Goal: Task Accomplishment & Management: Complete application form

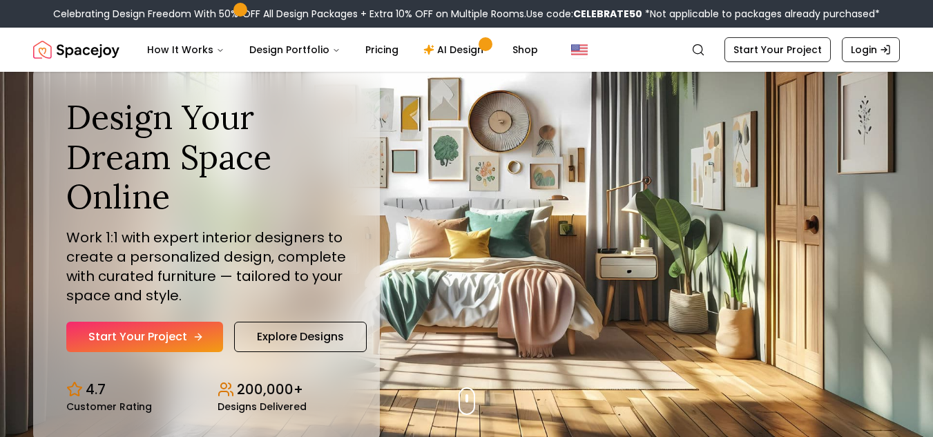
click at [169, 347] on link "Start Your Project" at bounding box center [144, 337] width 157 height 30
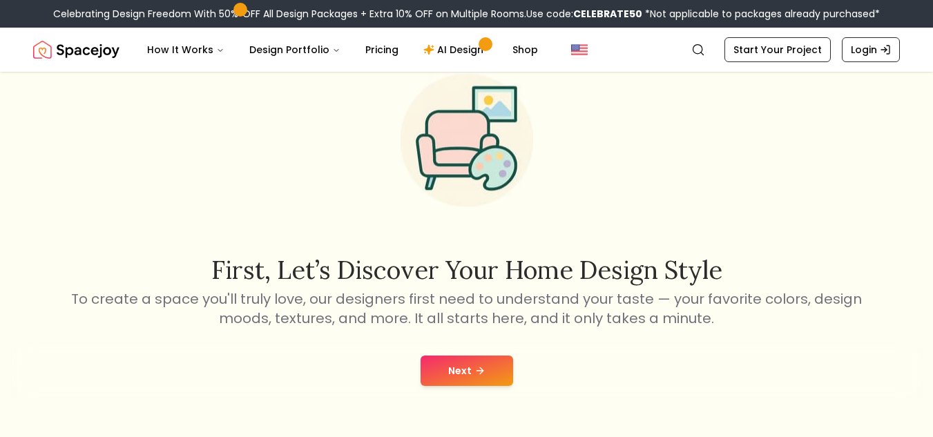
scroll to position [138, 0]
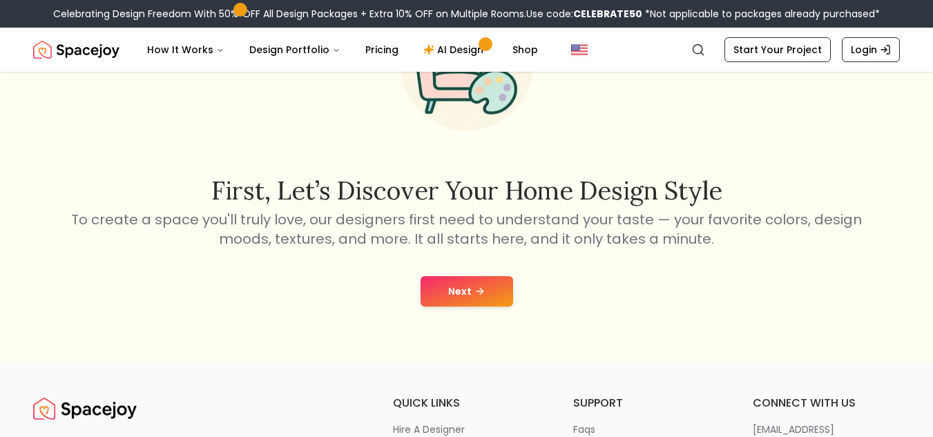
click at [440, 286] on button "Next" at bounding box center [467, 291] width 93 height 30
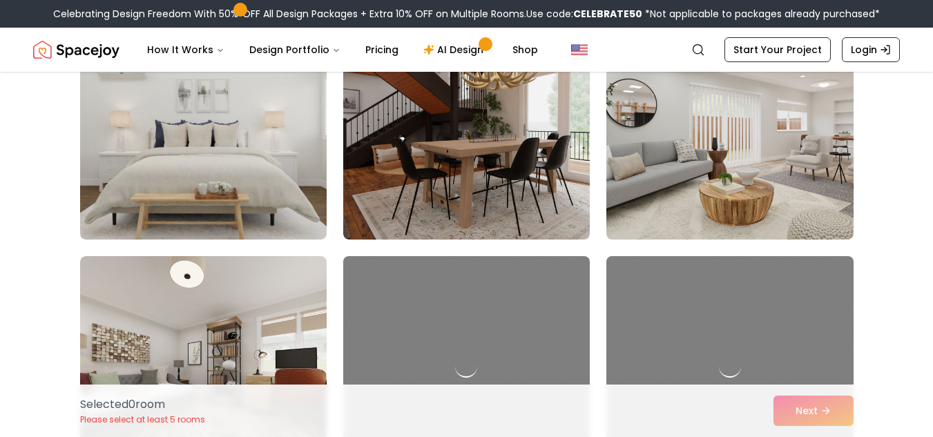
scroll to position [1381, 0]
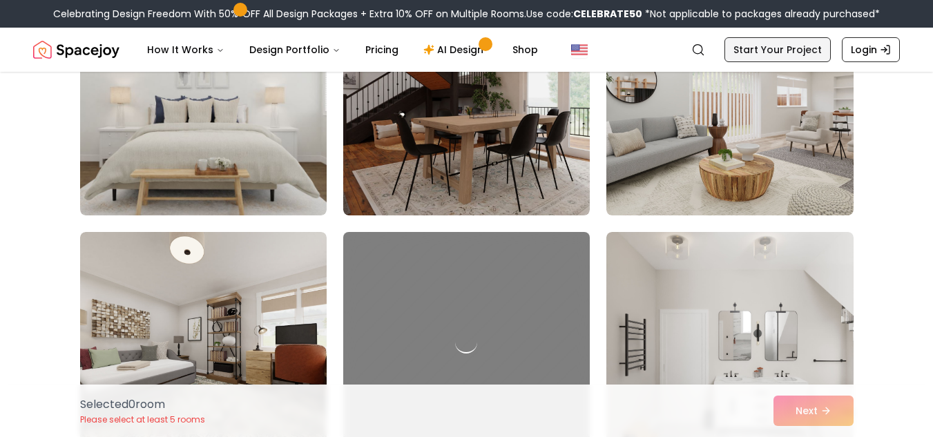
click at [776, 46] on link "Start Your Project" at bounding box center [778, 49] width 106 height 25
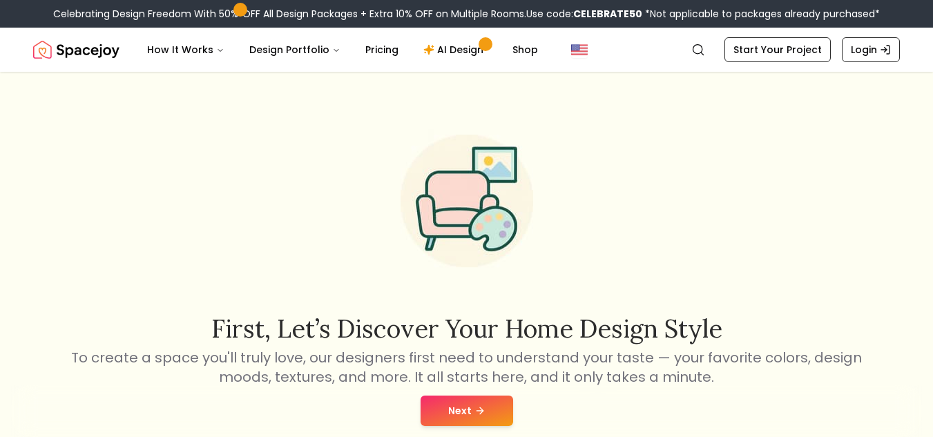
click at [477, 402] on button "Next" at bounding box center [467, 411] width 93 height 30
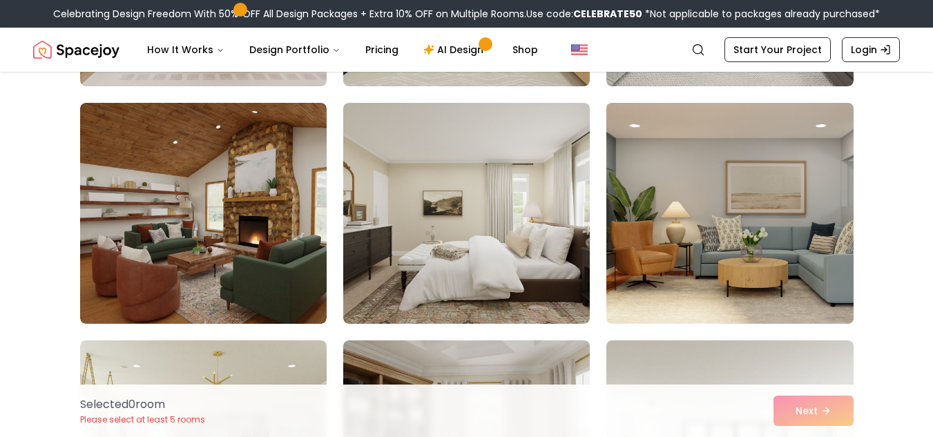
scroll to position [4904, 0]
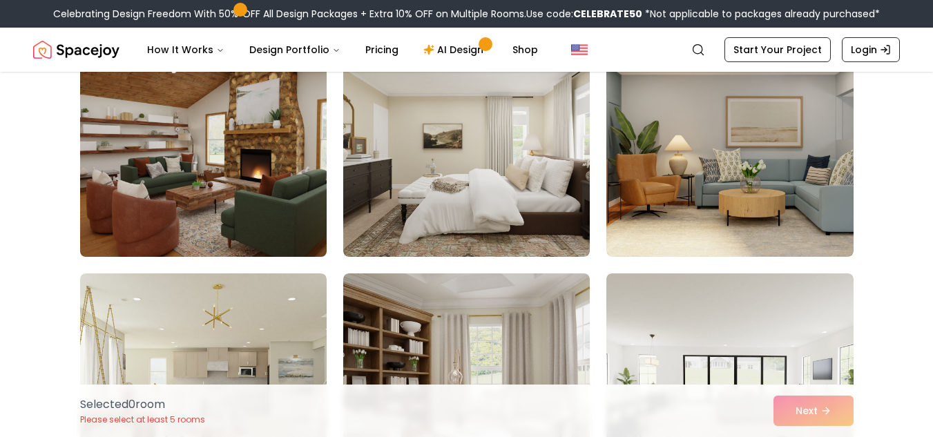
click at [245, 194] on img at bounding box center [203, 146] width 259 height 232
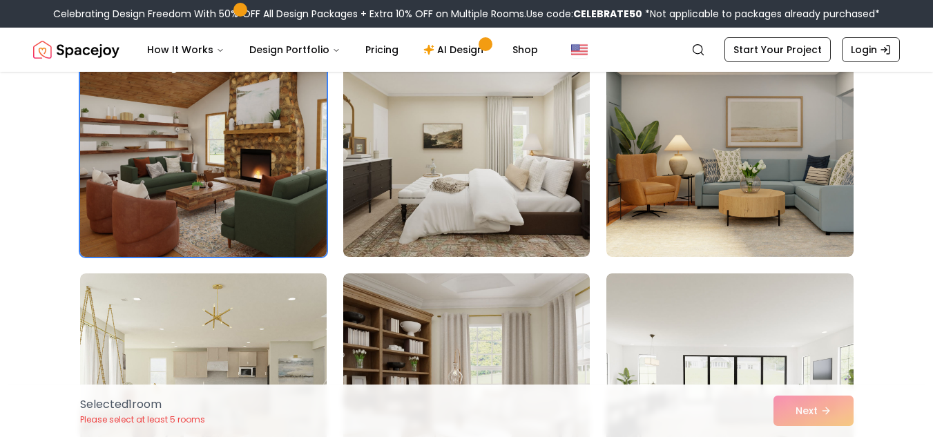
click at [243, 199] on img at bounding box center [203, 146] width 259 height 232
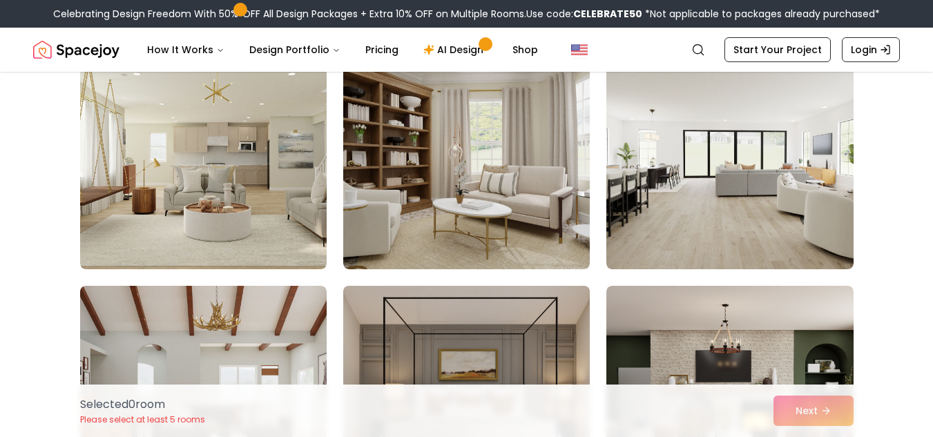
scroll to position [5388, 0]
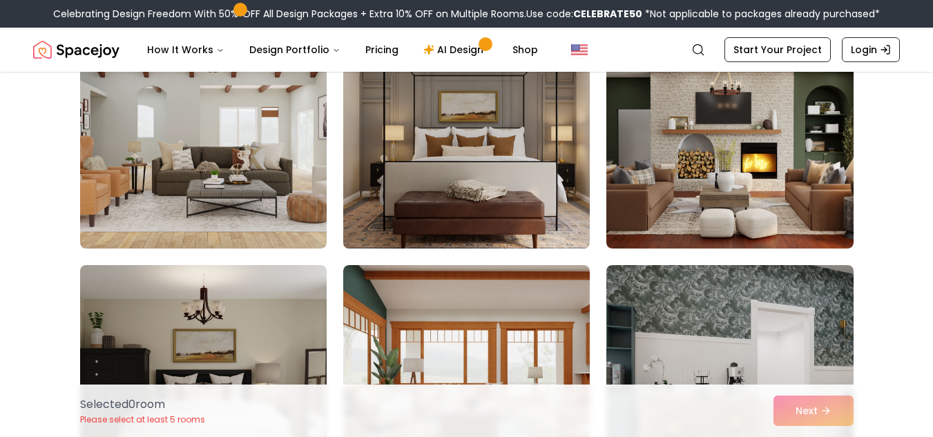
click at [520, 207] on img at bounding box center [466, 138] width 259 height 232
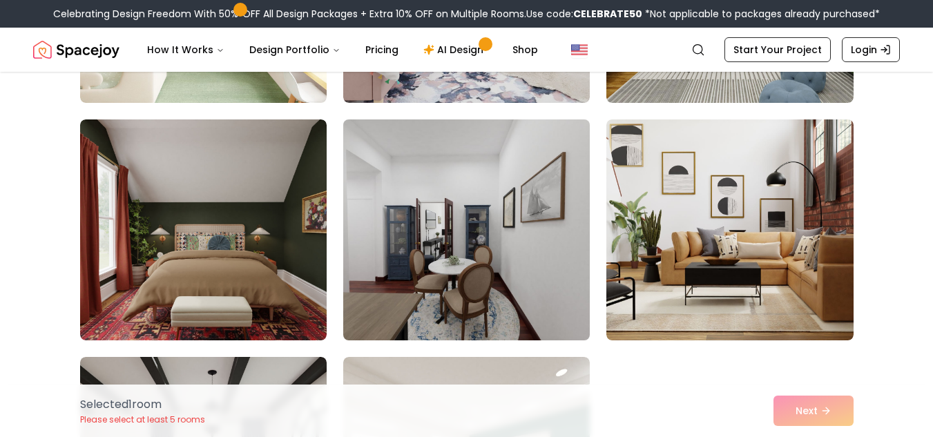
scroll to position [6009, 0]
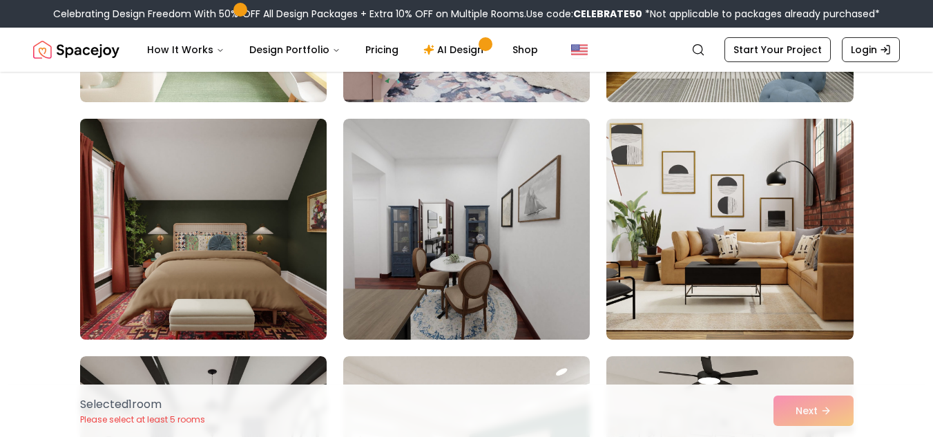
click at [307, 243] on img at bounding box center [203, 229] width 259 height 232
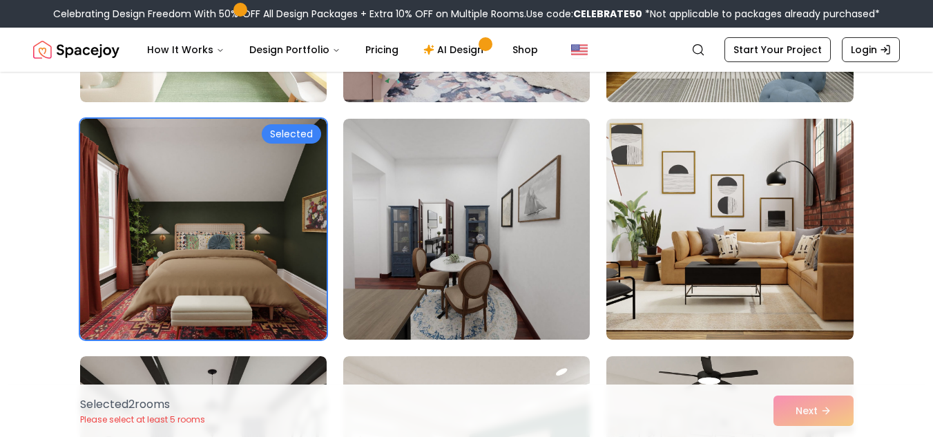
drag, startPoint x: 307, startPoint y: 243, endPoint x: 338, endPoint y: 242, distance: 31.1
click at [307, 242] on img at bounding box center [203, 229] width 247 height 221
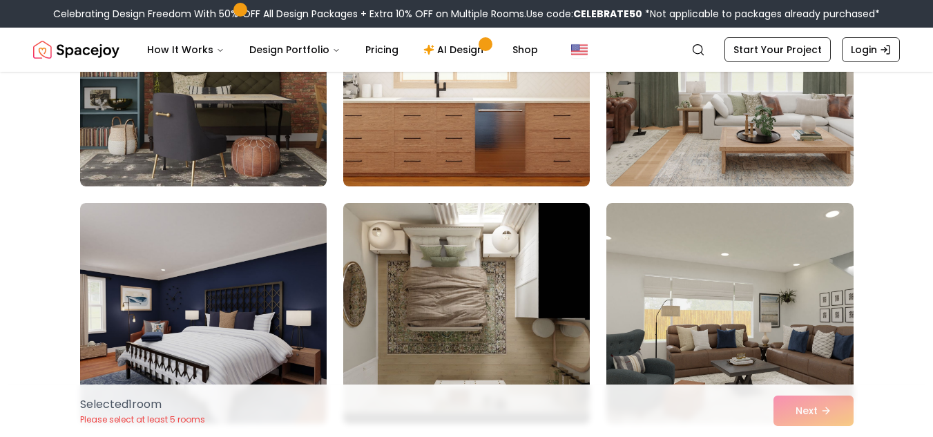
scroll to position [6700, 0]
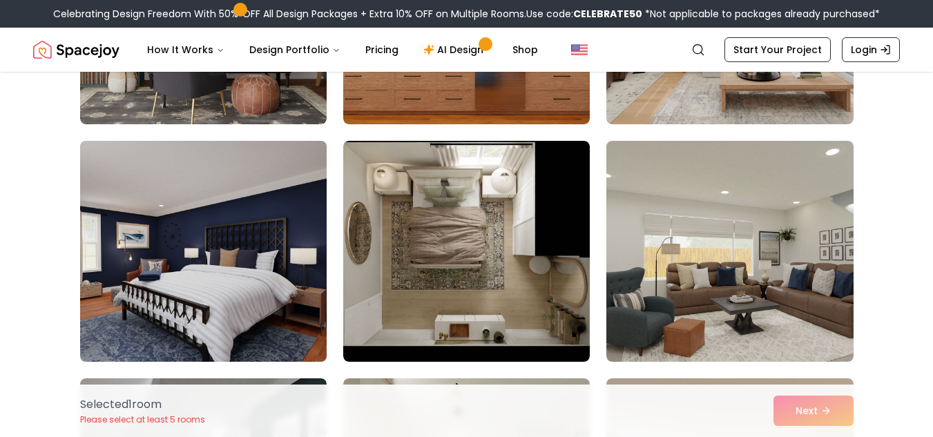
click at [300, 291] on img at bounding box center [203, 251] width 259 height 232
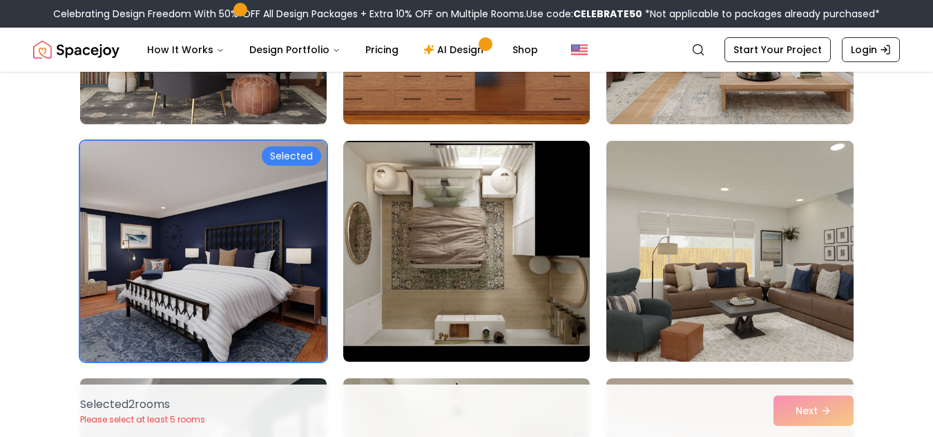
click at [720, 313] on img at bounding box center [729, 251] width 259 height 232
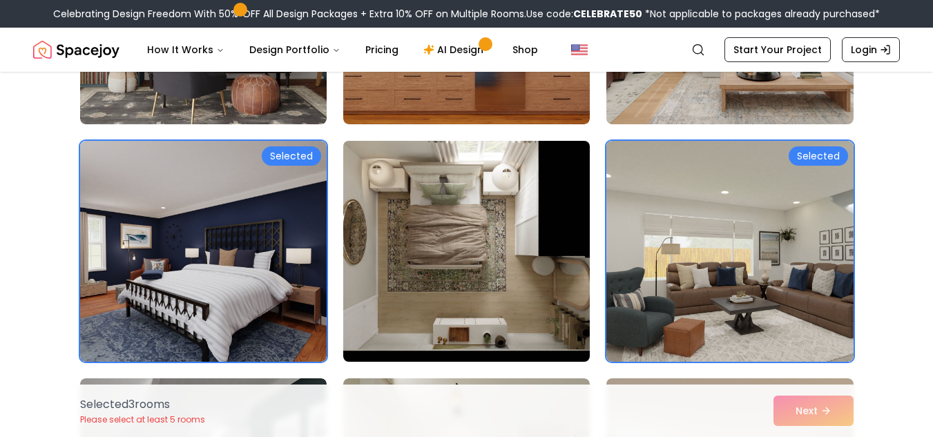
click at [580, 300] on img at bounding box center [466, 251] width 259 height 232
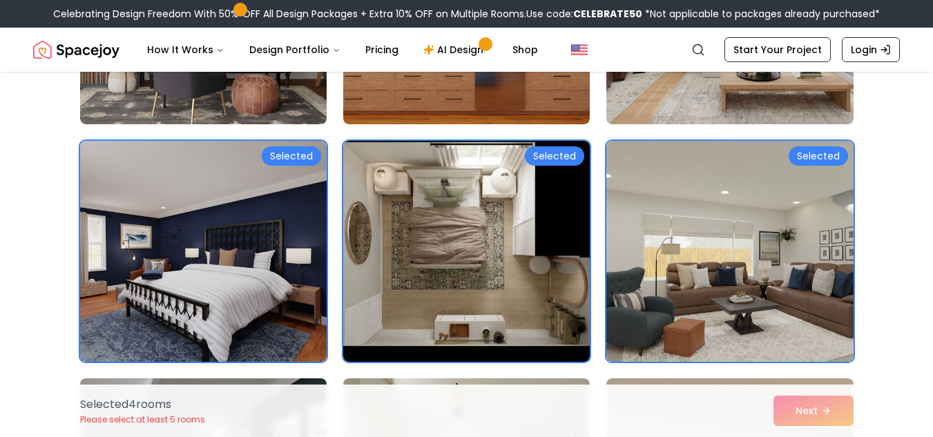
click at [794, 409] on div "Selected 4 room s Please select at least 5 rooms Next" at bounding box center [467, 411] width 796 height 52
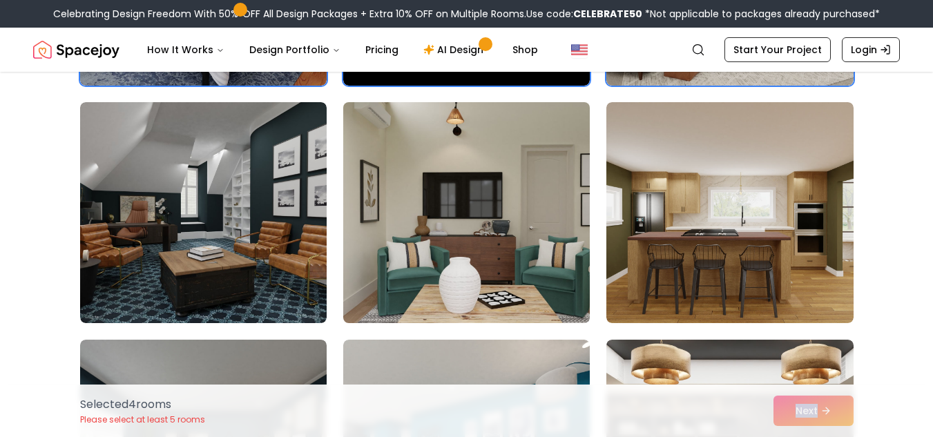
scroll to position [7114, 0]
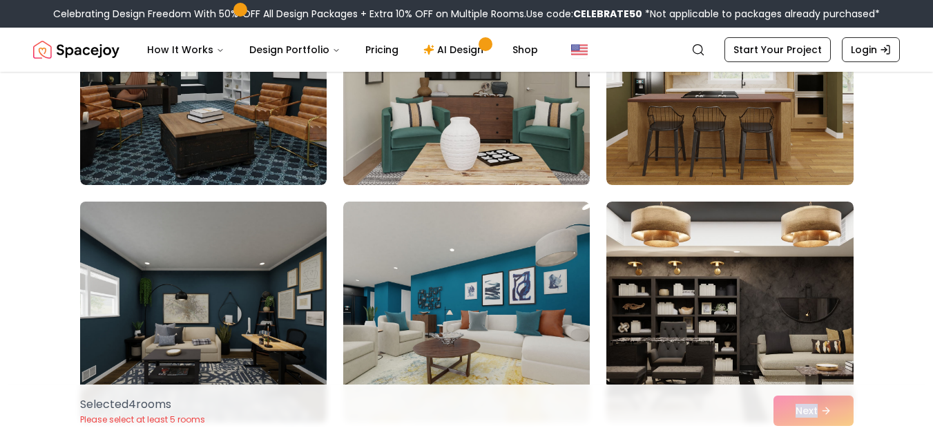
drag, startPoint x: 219, startPoint y: 357, endPoint x: 250, endPoint y: 340, distance: 35.6
click at [219, 356] on img at bounding box center [203, 312] width 259 height 232
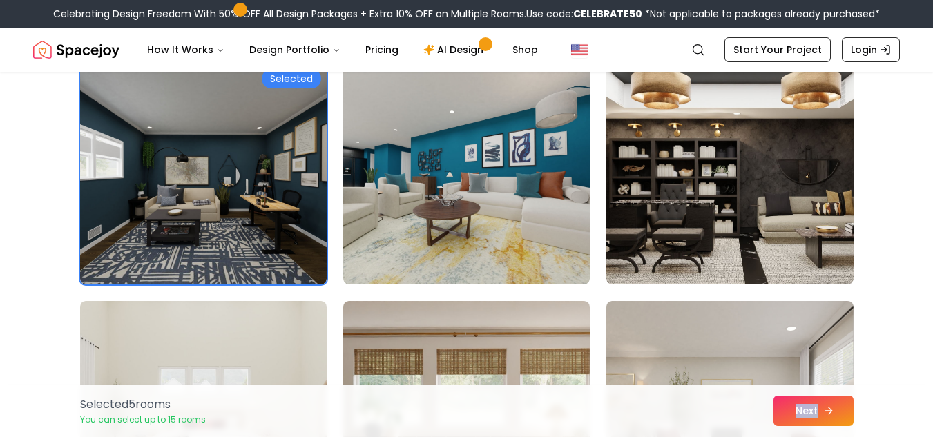
click at [831, 405] on icon at bounding box center [828, 410] width 11 height 11
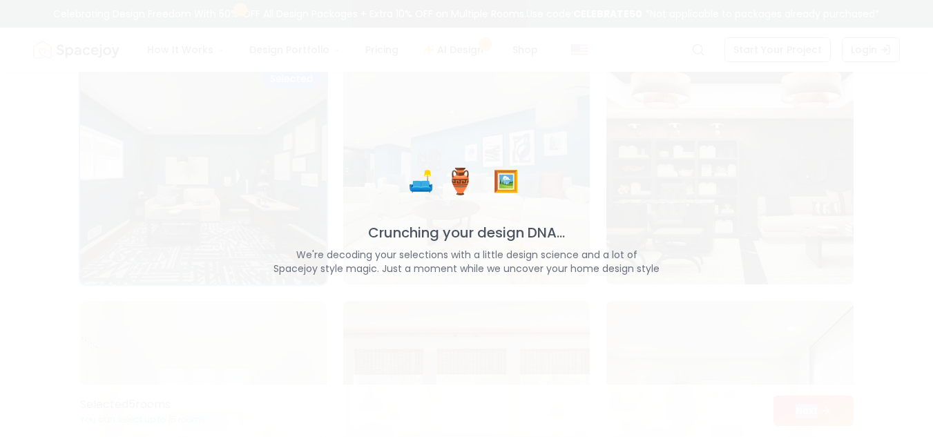
scroll to position [7253, 0]
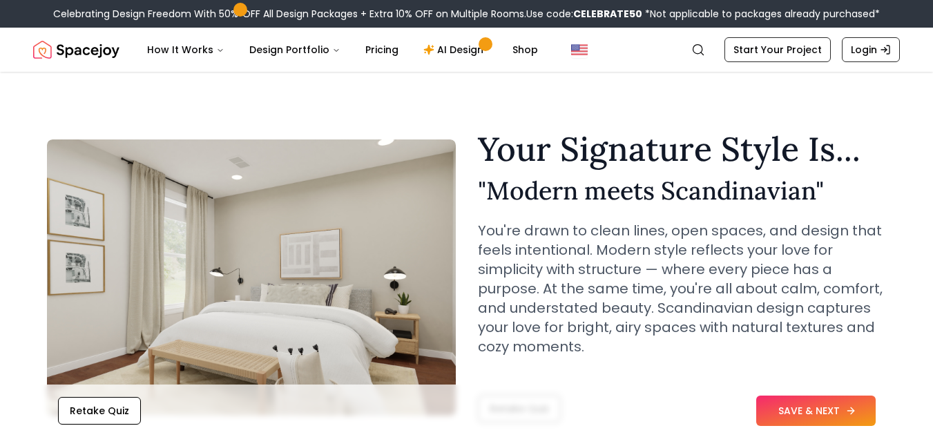
click at [790, 414] on button "SAVE & NEXT" at bounding box center [815, 411] width 119 height 30
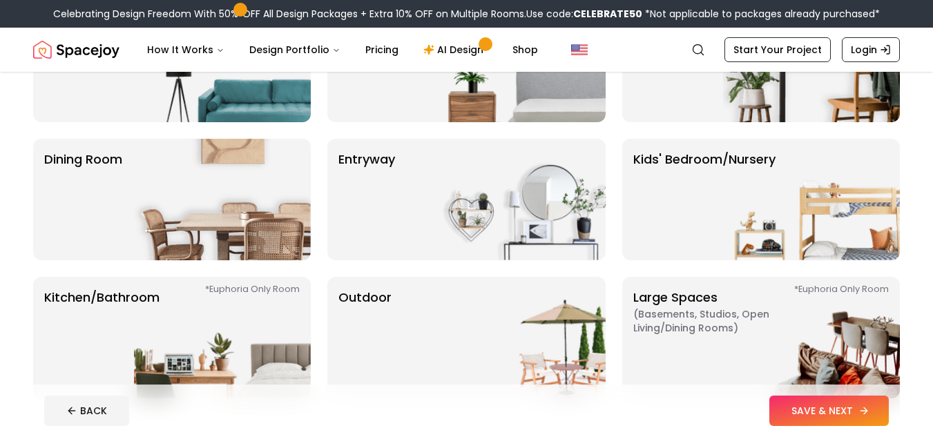
scroll to position [166, 0]
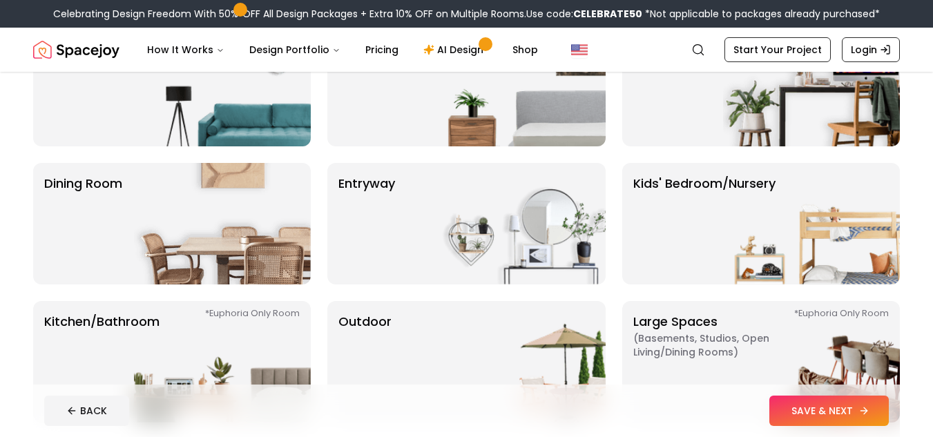
click at [807, 408] on button "SAVE & NEXT" at bounding box center [828, 411] width 119 height 30
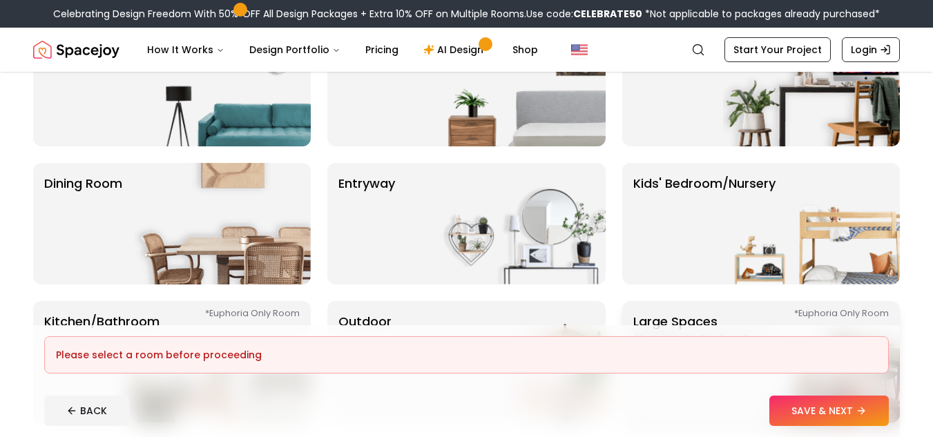
click at [685, 313] on p "Large Spaces ( Basements, Studios, Open living/dining rooms ) *Euphoria Only Ro…" at bounding box center [719, 361] width 173 height 99
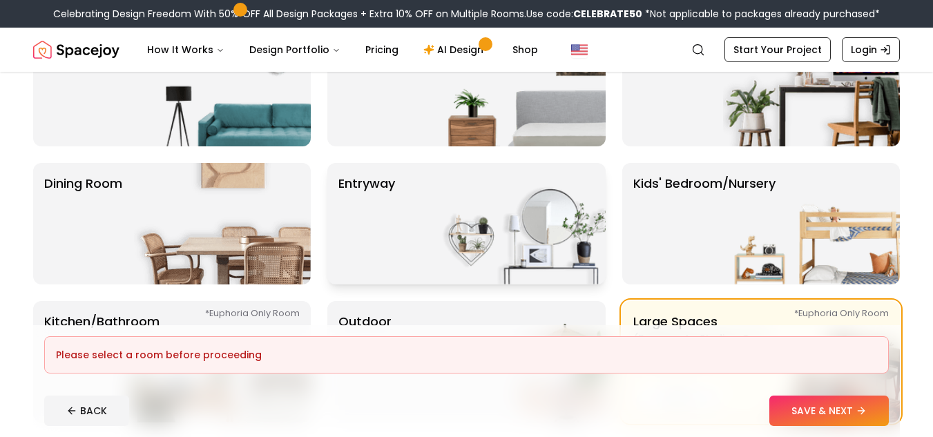
click at [560, 274] on img at bounding box center [517, 224] width 177 height 122
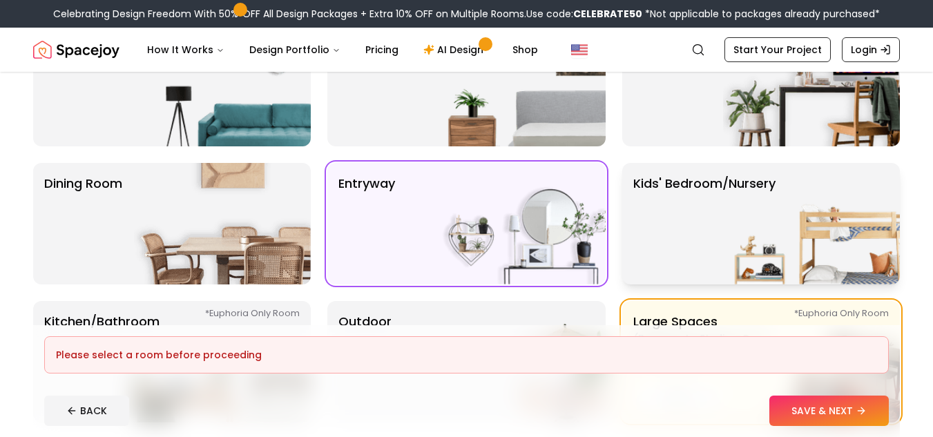
click at [698, 193] on p "Kids' Bedroom/Nursery" at bounding box center [704, 223] width 142 height 99
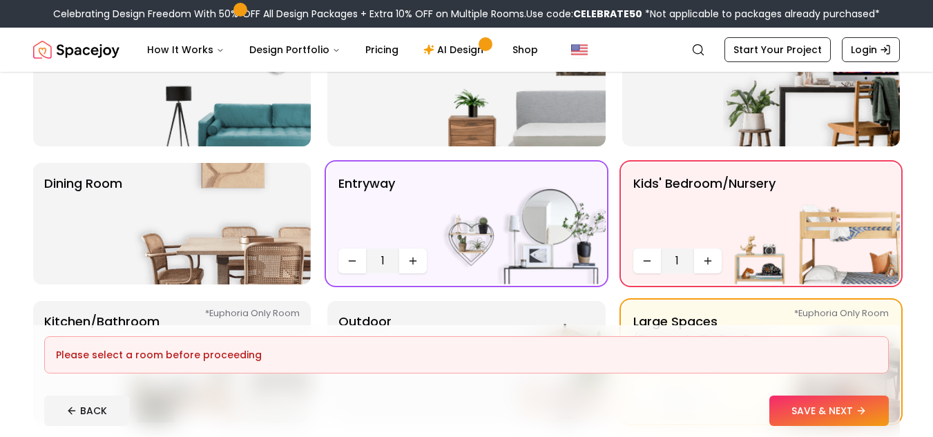
click at [836, 427] on footer "Please select a room before proceeding BACK SAVE & NEXT" at bounding box center [466, 381] width 867 height 112
click at [836, 422] on button "SAVE & NEXT" at bounding box center [828, 411] width 119 height 30
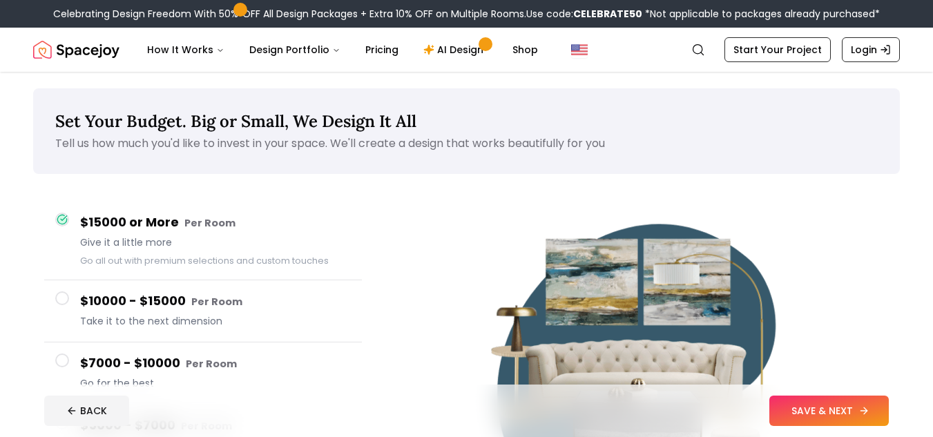
click at [816, 410] on button "SAVE & NEXT" at bounding box center [828, 411] width 119 height 30
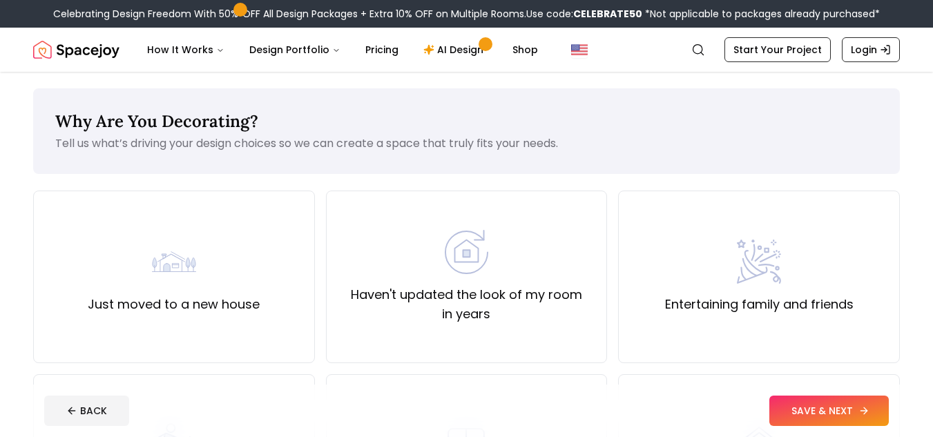
click at [812, 413] on button "SAVE & NEXT" at bounding box center [828, 411] width 119 height 30
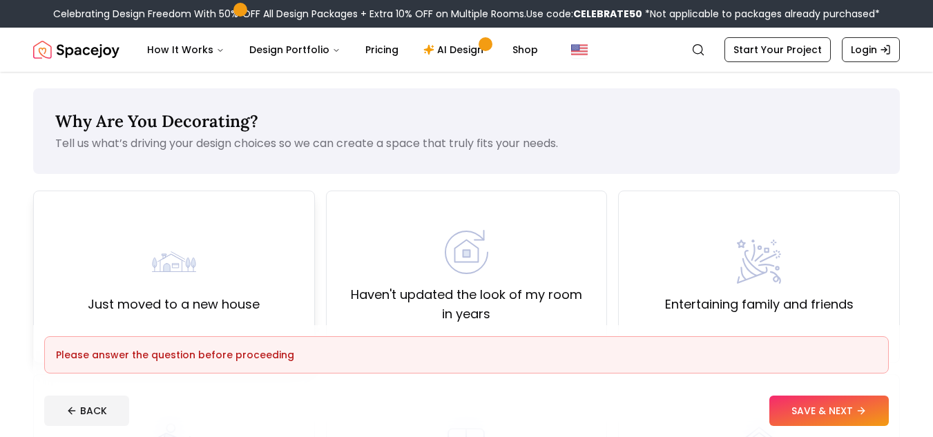
click at [216, 298] on label "Just moved to a new house" at bounding box center [174, 304] width 172 height 19
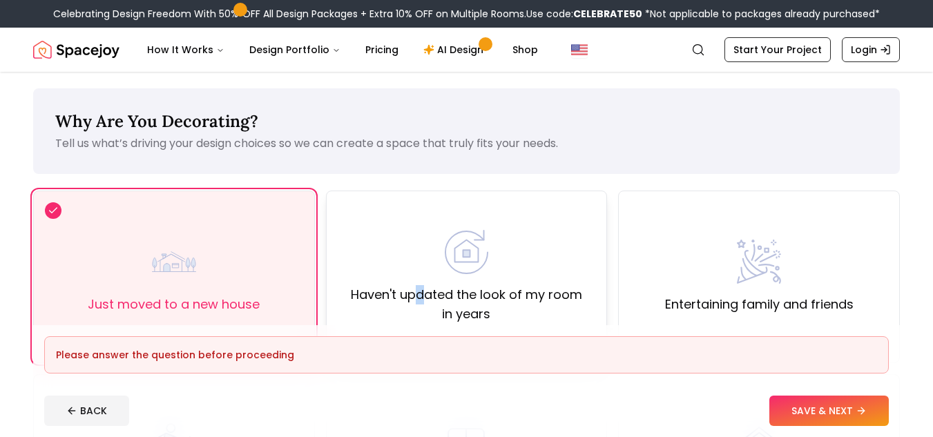
drag, startPoint x: 421, startPoint y: 291, endPoint x: 435, endPoint y: 291, distance: 14.5
click at [428, 291] on label "Haven't updated the look of my room in years" at bounding box center [467, 304] width 258 height 39
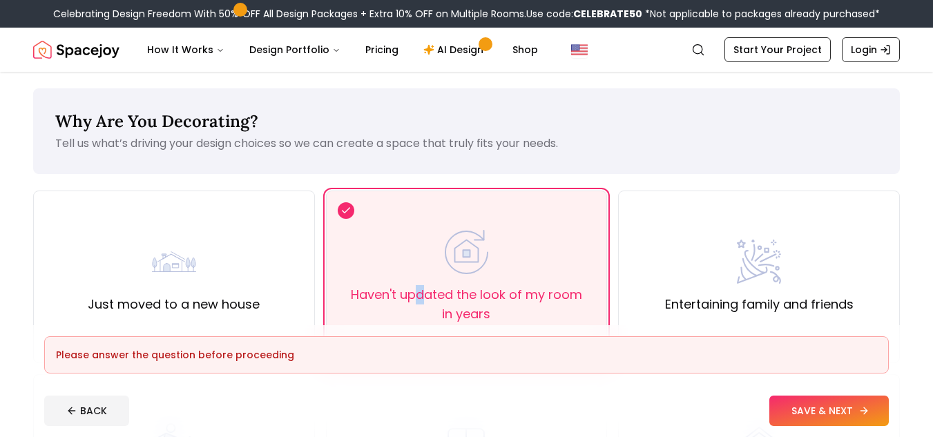
click at [834, 408] on button "SAVE & NEXT" at bounding box center [828, 411] width 119 height 30
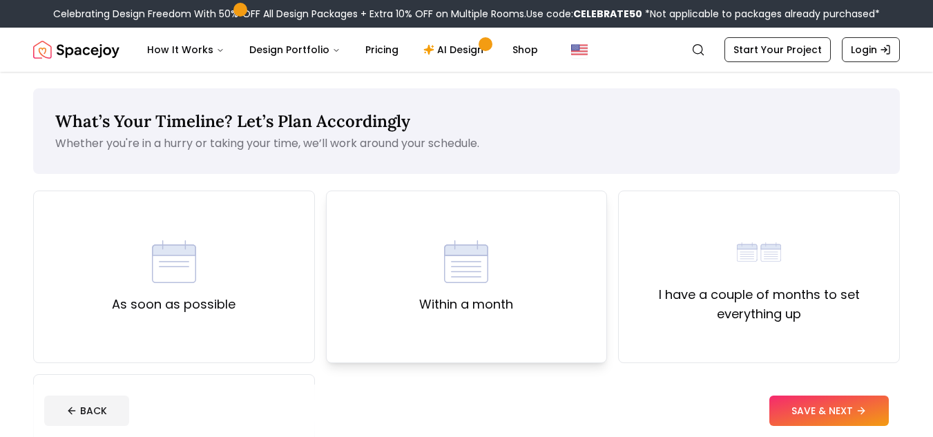
click at [452, 320] on div "Within a month" at bounding box center [467, 277] width 282 height 173
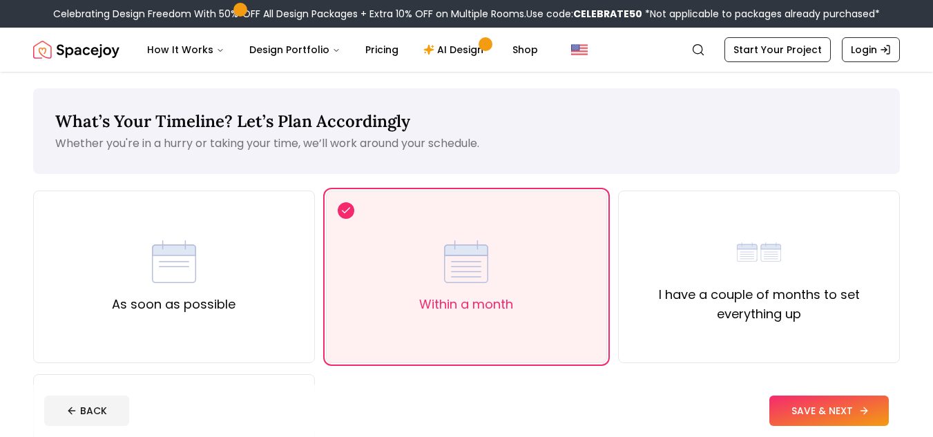
click at [792, 396] on footer "BACK SAVE & NEXT" at bounding box center [466, 411] width 867 height 52
